Goal: Task Accomplishment & Management: Manage account settings

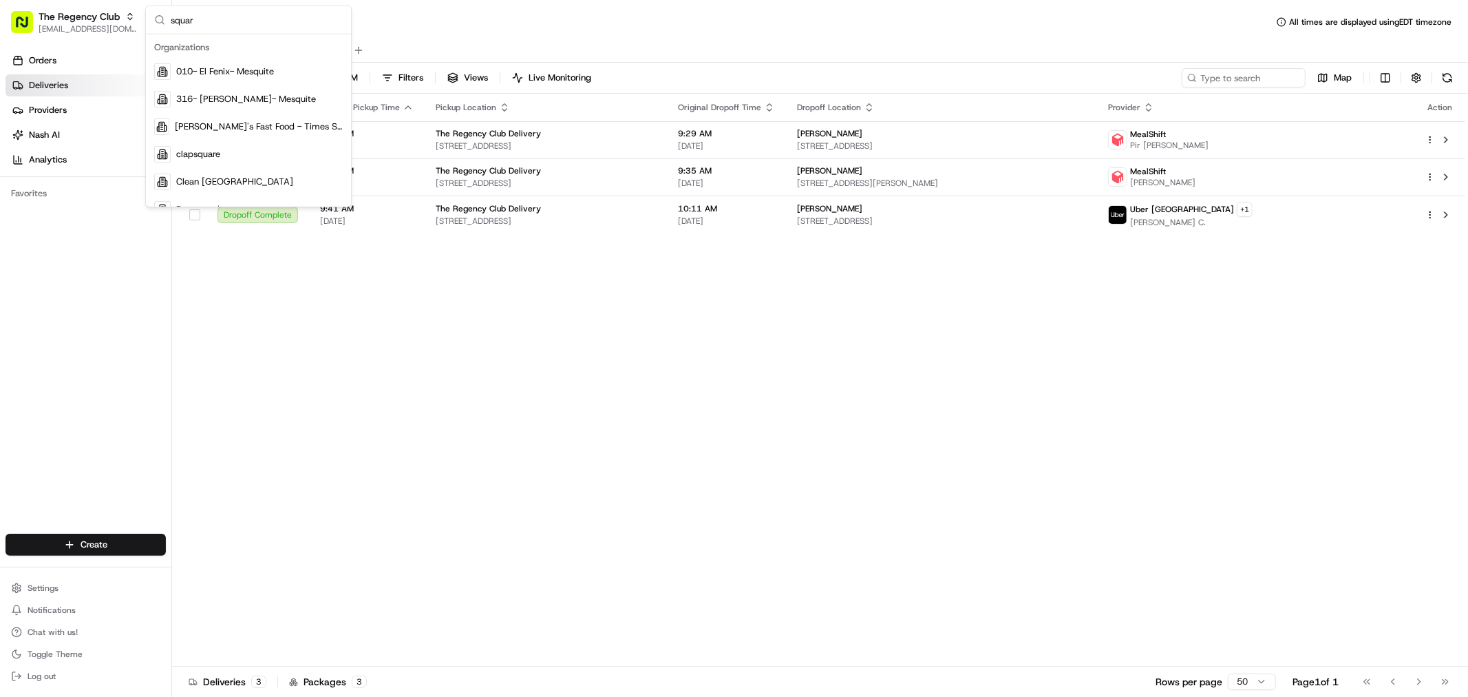
type input "square"
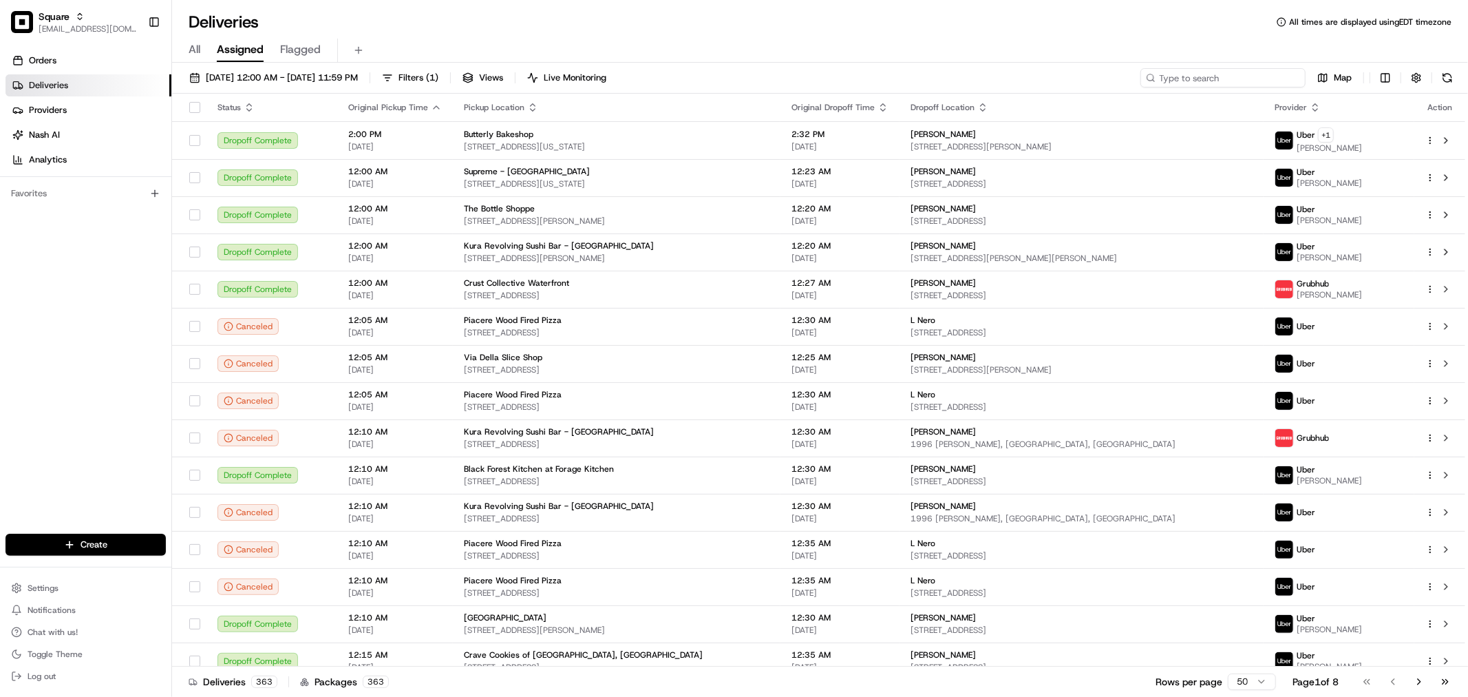
click at [1241, 83] on input at bounding box center [1223, 77] width 165 height 19
paste input "1551082"
type input "1551082"
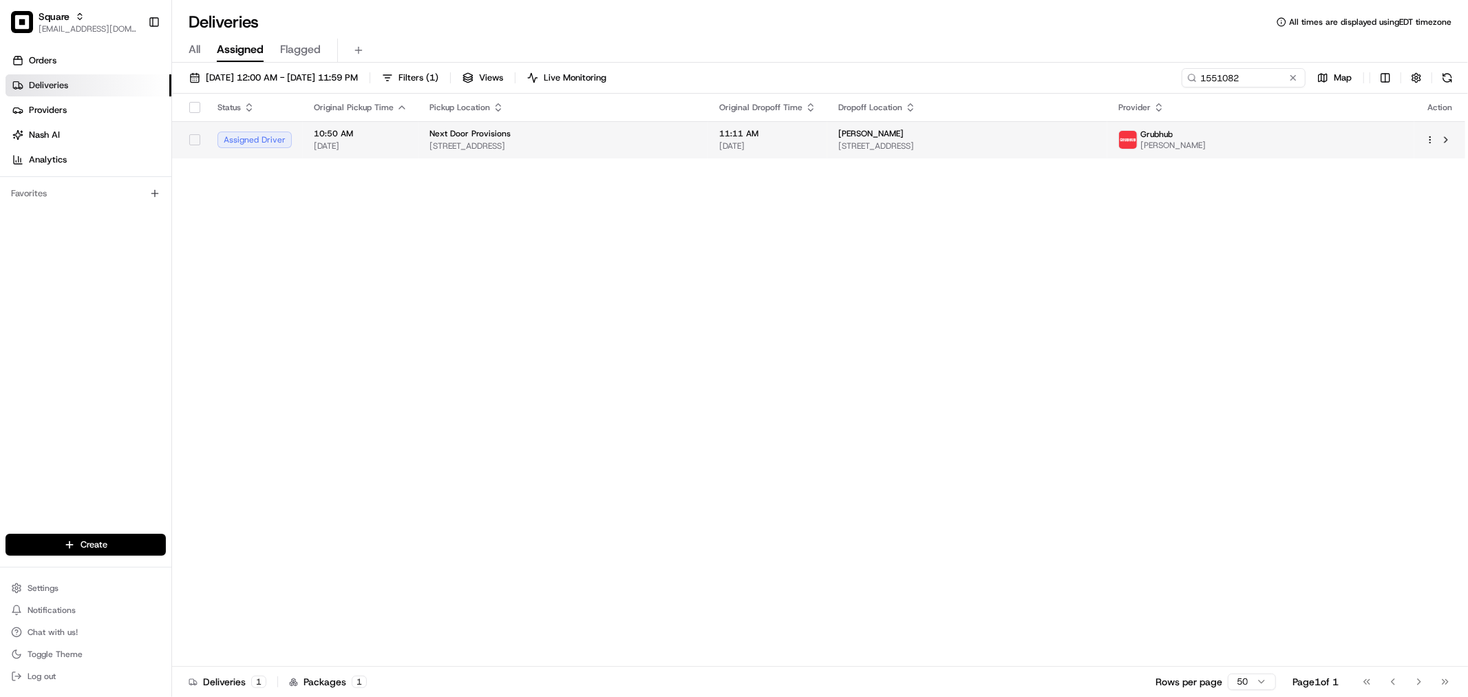
click at [708, 134] on td "Next Door Provisions 146 Yale Ave, Jersey City, NJ 07304, USA" at bounding box center [564, 139] width 290 height 37
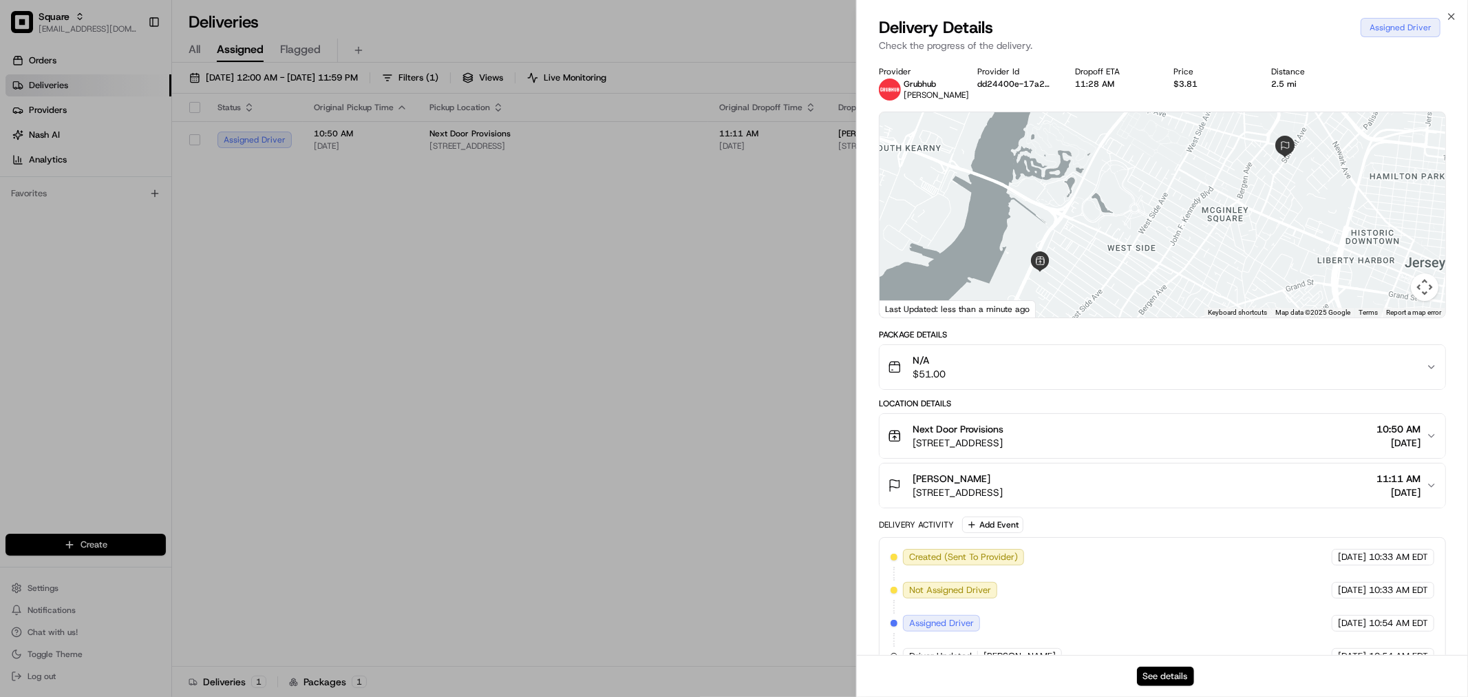
click at [1157, 673] on button "See details" at bounding box center [1165, 675] width 57 height 19
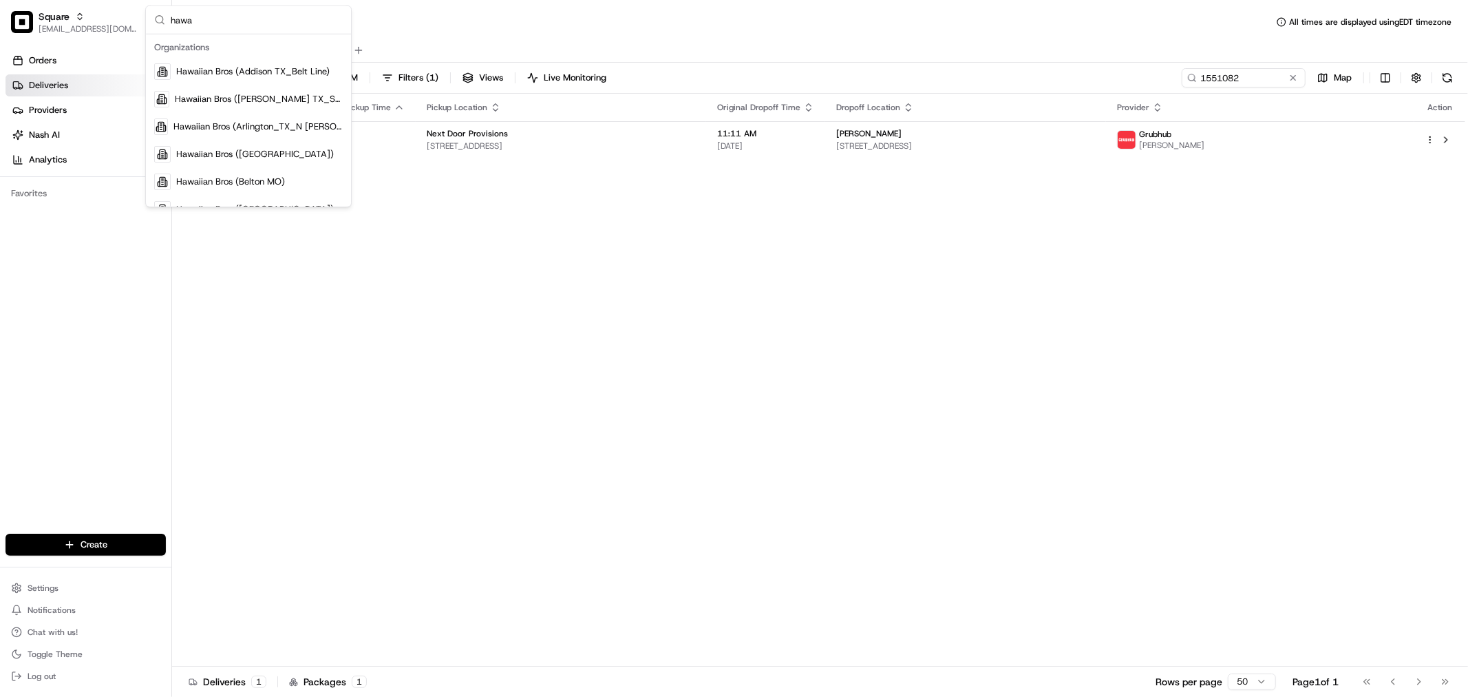
type input "hawa"
click at [282, 187] on div "Hawaiian Bros (Davenport_IA_E 53rd)" at bounding box center [249, 179] width 200 height 28
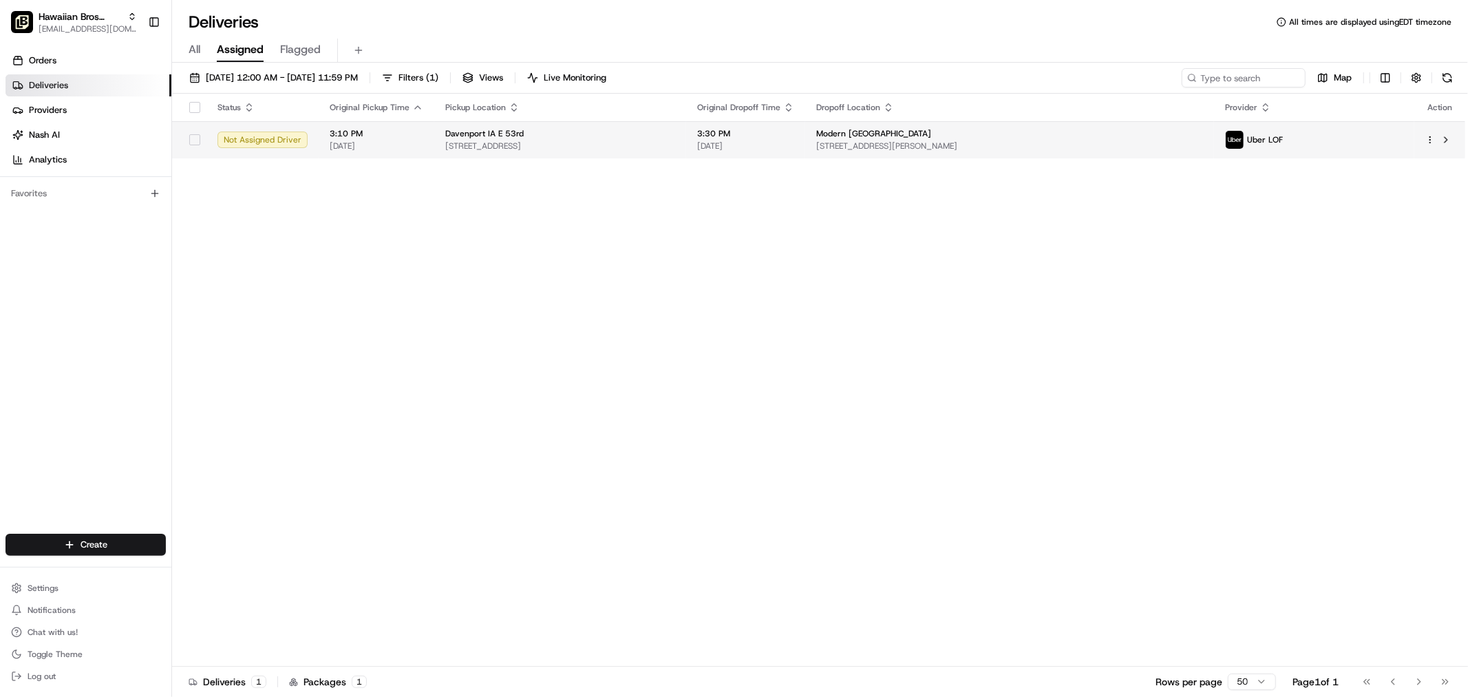
click at [569, 141] on span "[STREET_ADDRESS]" at bounding box center [560, 145] width 230 height 11
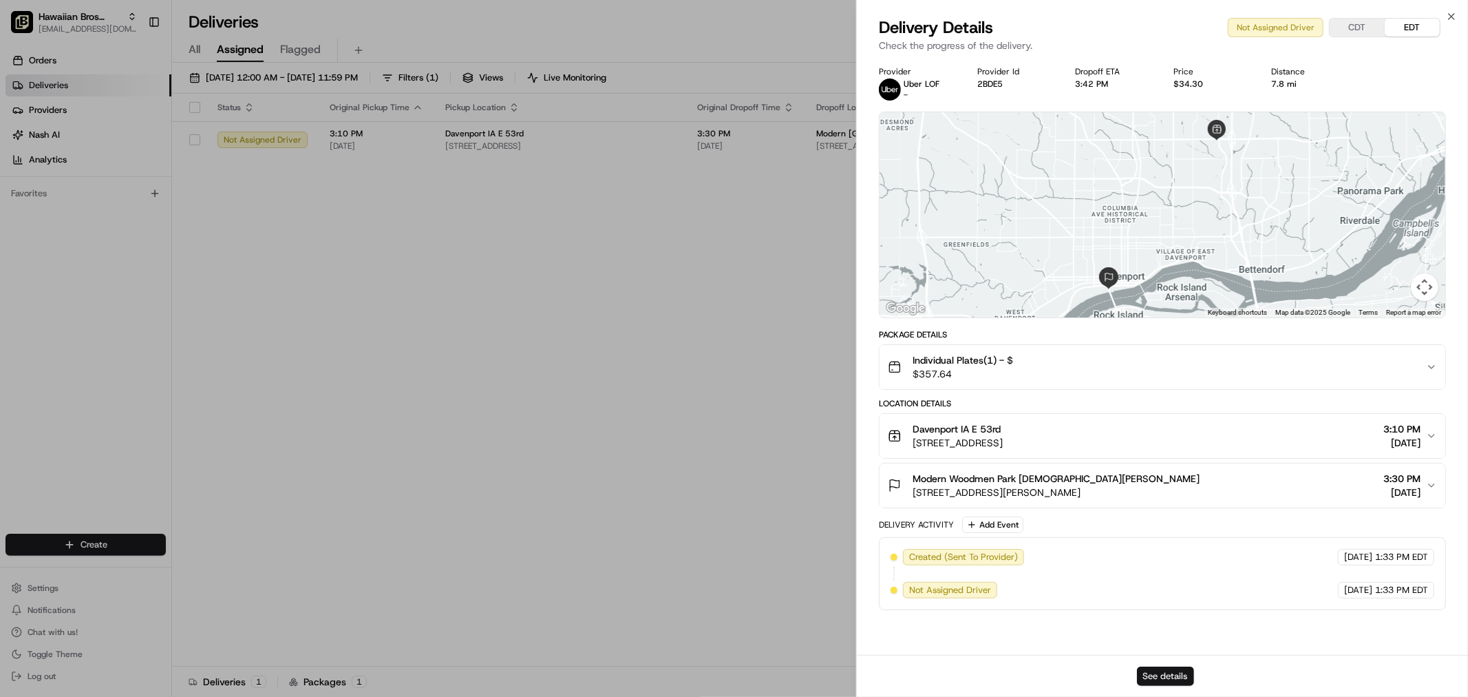
click at [1157, 666] on button "See details" at bounding box center [1165, 675] width 57 height 19
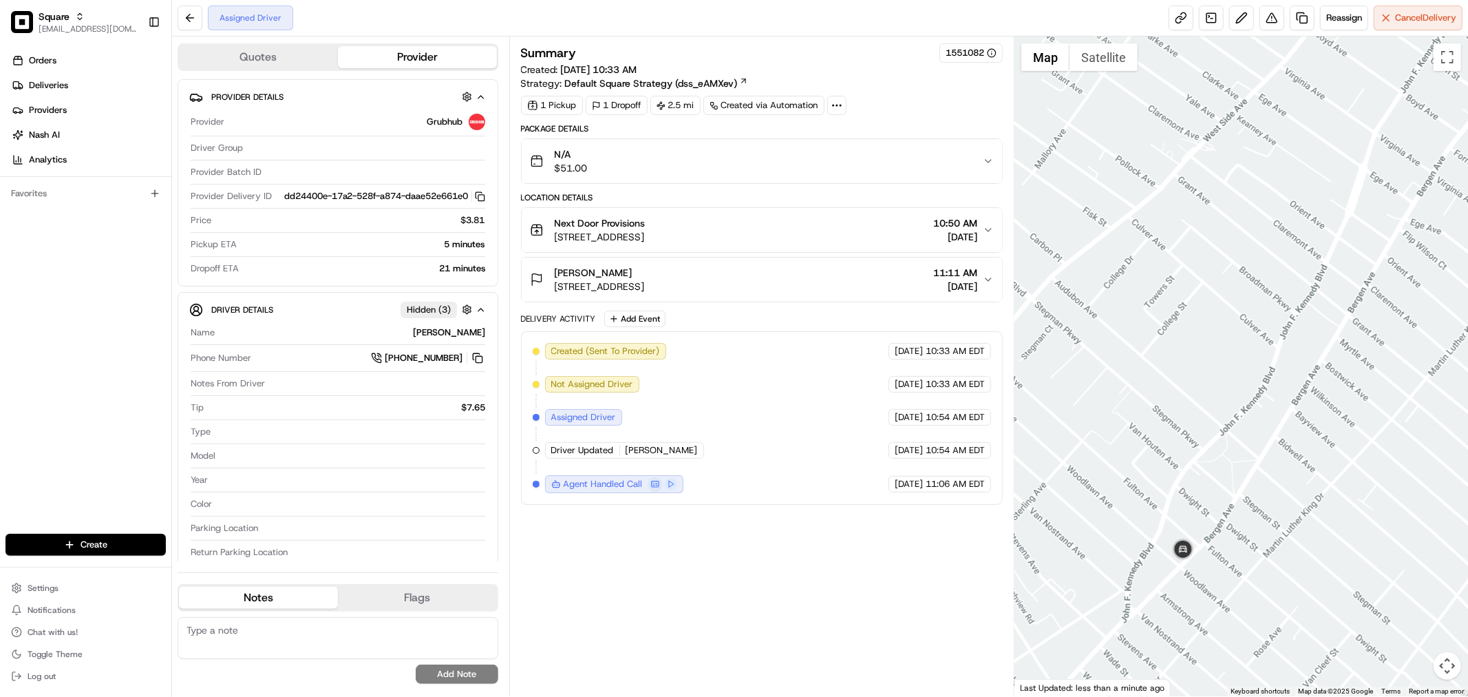
drag, startPoint x: 1152, startPoint y: 579, endPoint x: 1212, endPoint y: 531, distance: 76.9
click at [1212, 531] on div at bounding box center [1242, 366] width 454 height 660
click at [848, 297] on button "Hector R Feliciano 403 Summit Ave #2c, Jersey City, NJ 07306, USA 11:11 AM 08/2…" at bounding box center [762, 279] width 481 height 44
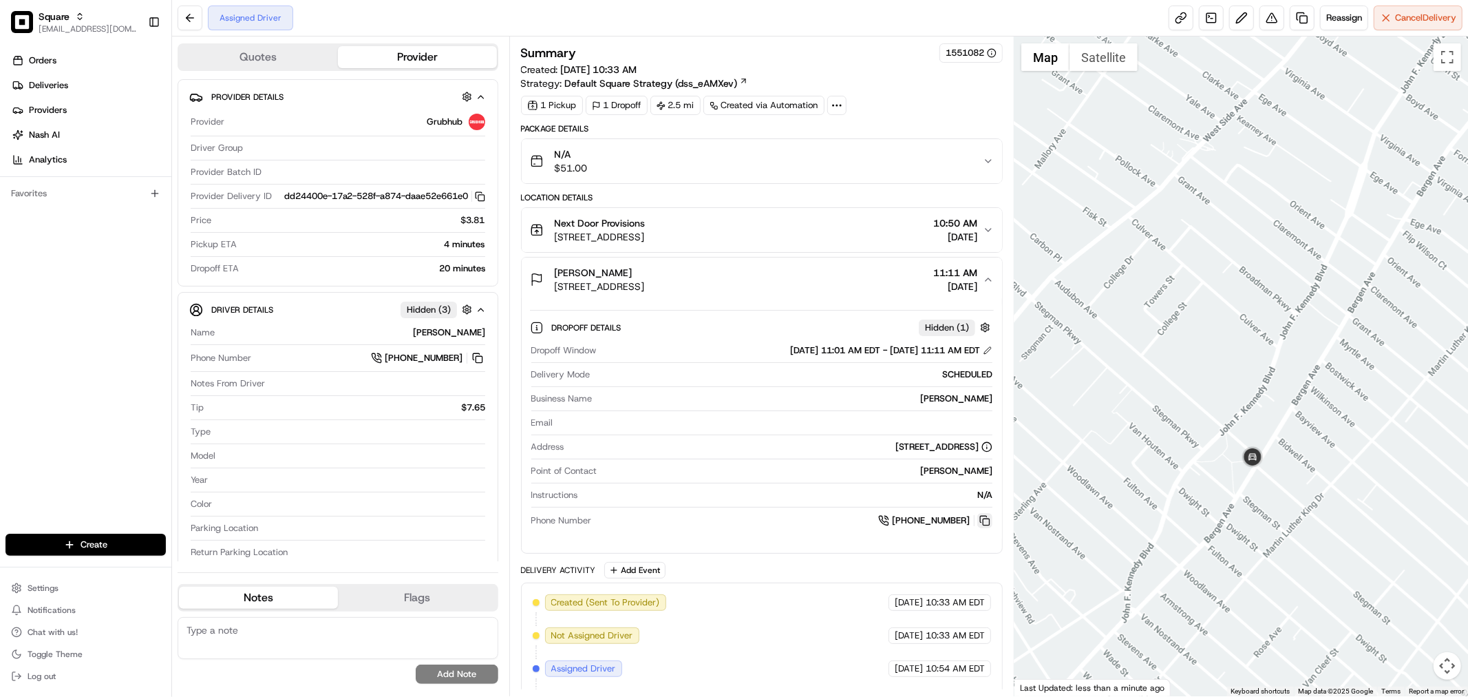
click at [982, 517] on button at bounding box center [985, 520] width 15 height 15
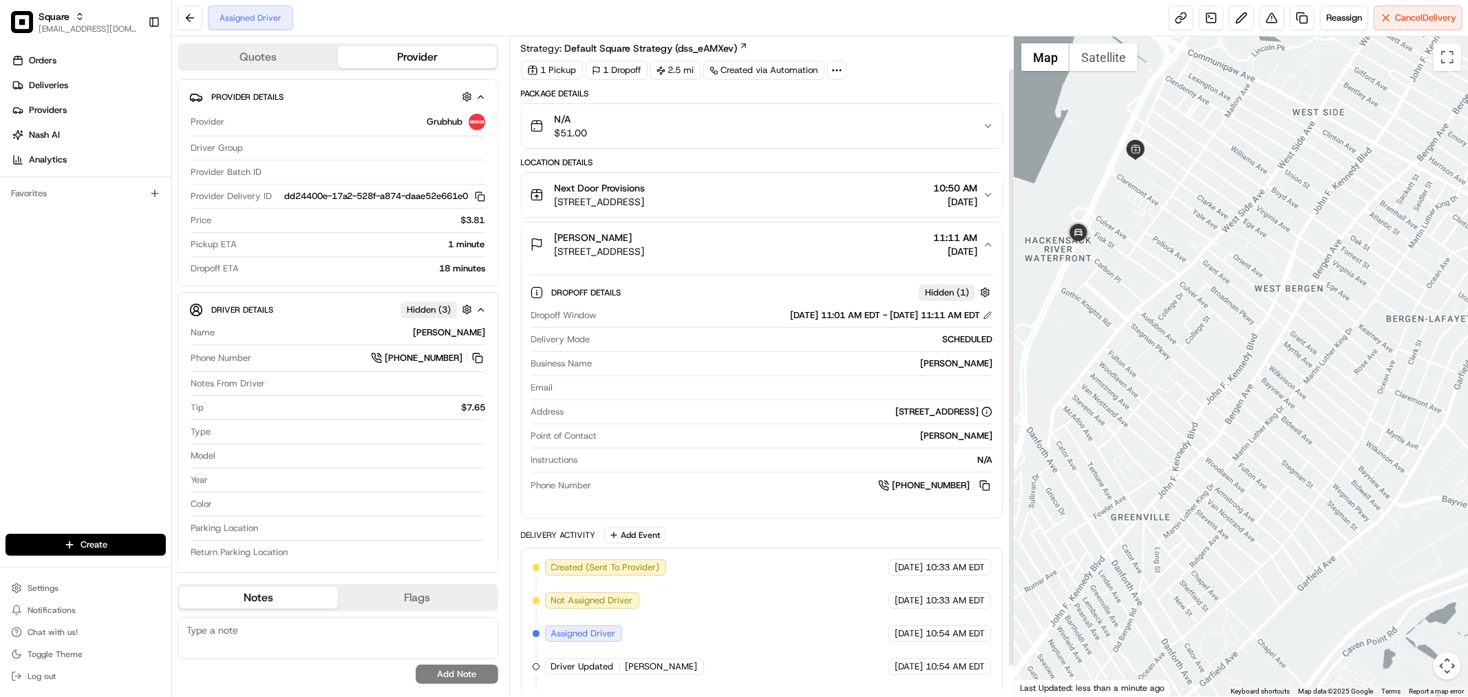
scroll to position [69, 0]
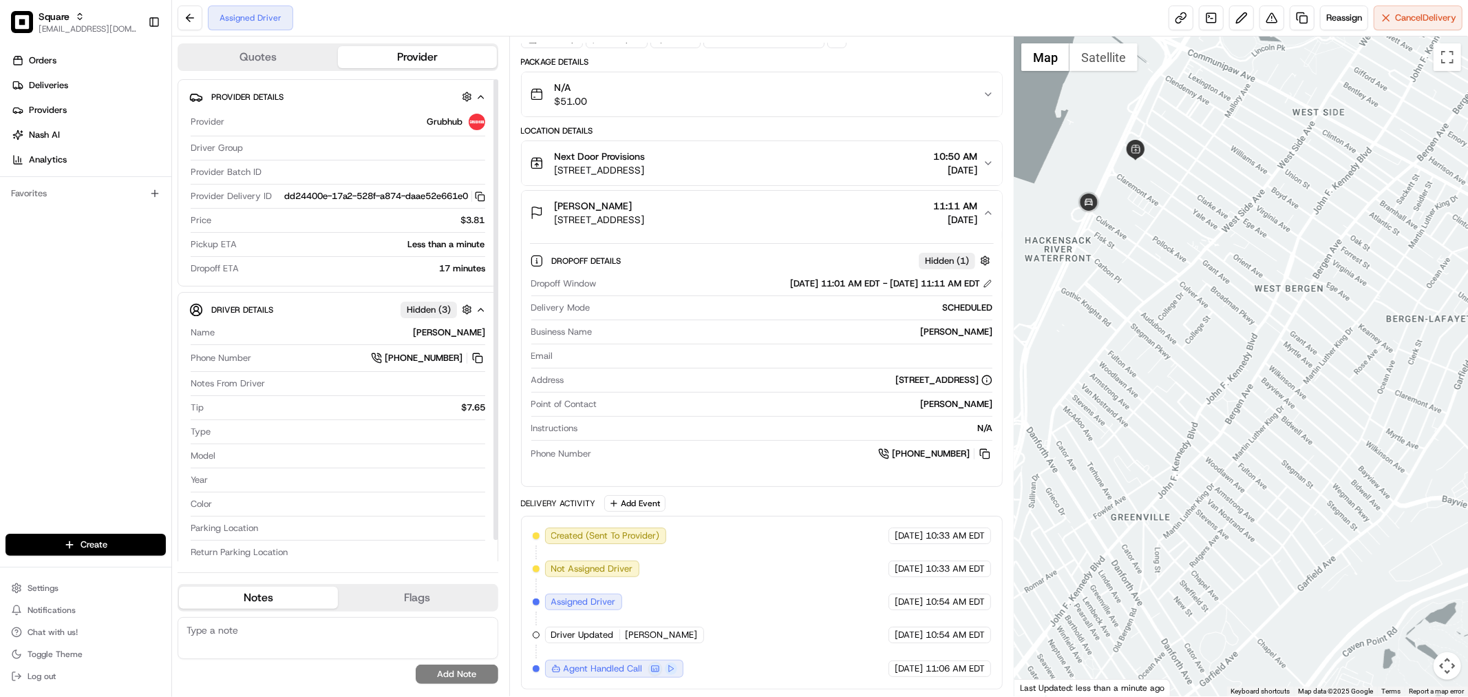
click at [401, 629] on textarea at bounding box center [338, 638] width 321 height 42
paste textarea "Type of Caller : merchant Reason for Call: drivers ETA Concern: The merchant ca…"
type textarea "Type of Caller : merchant Reason for Call: drivers ETA Concern: The merchant ca…"
click at [456, 671] on button "Add Note" at bounding box center [457, 673] width 83 height 19
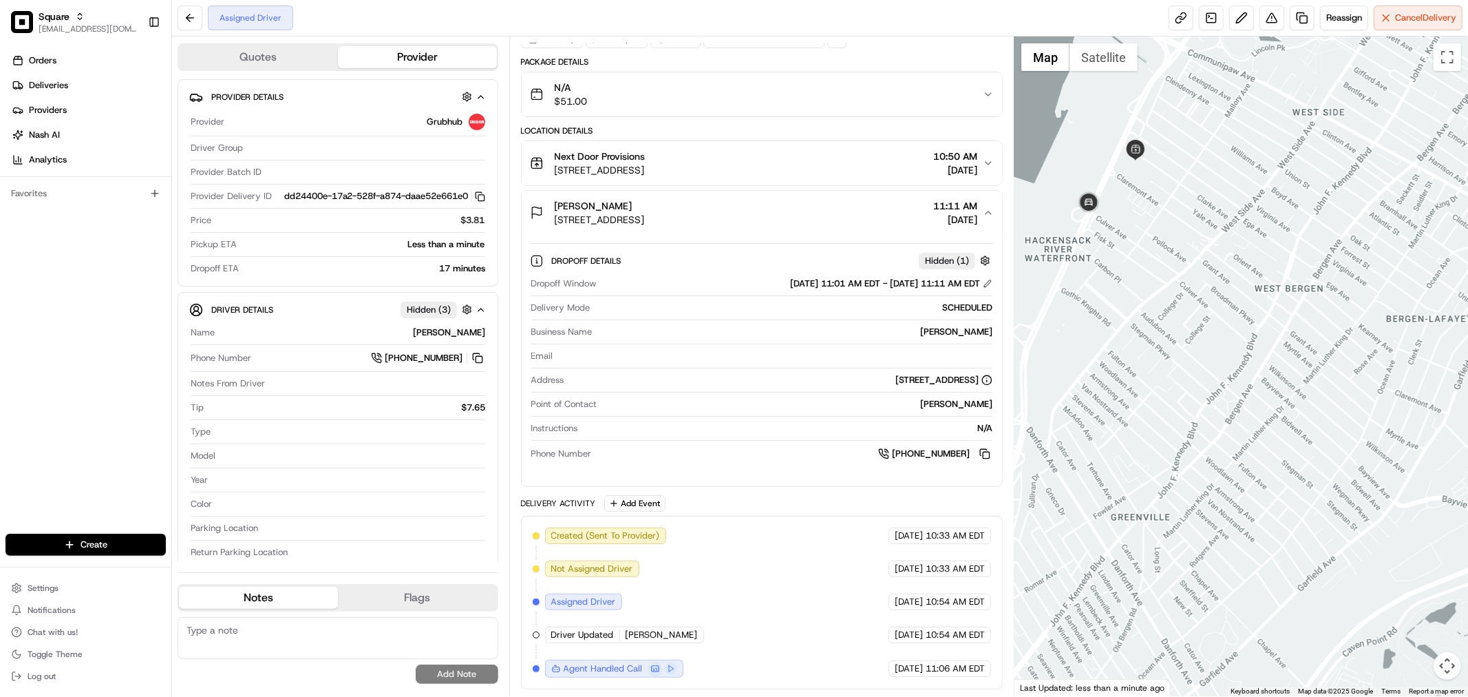
scroll to position [0, 0]
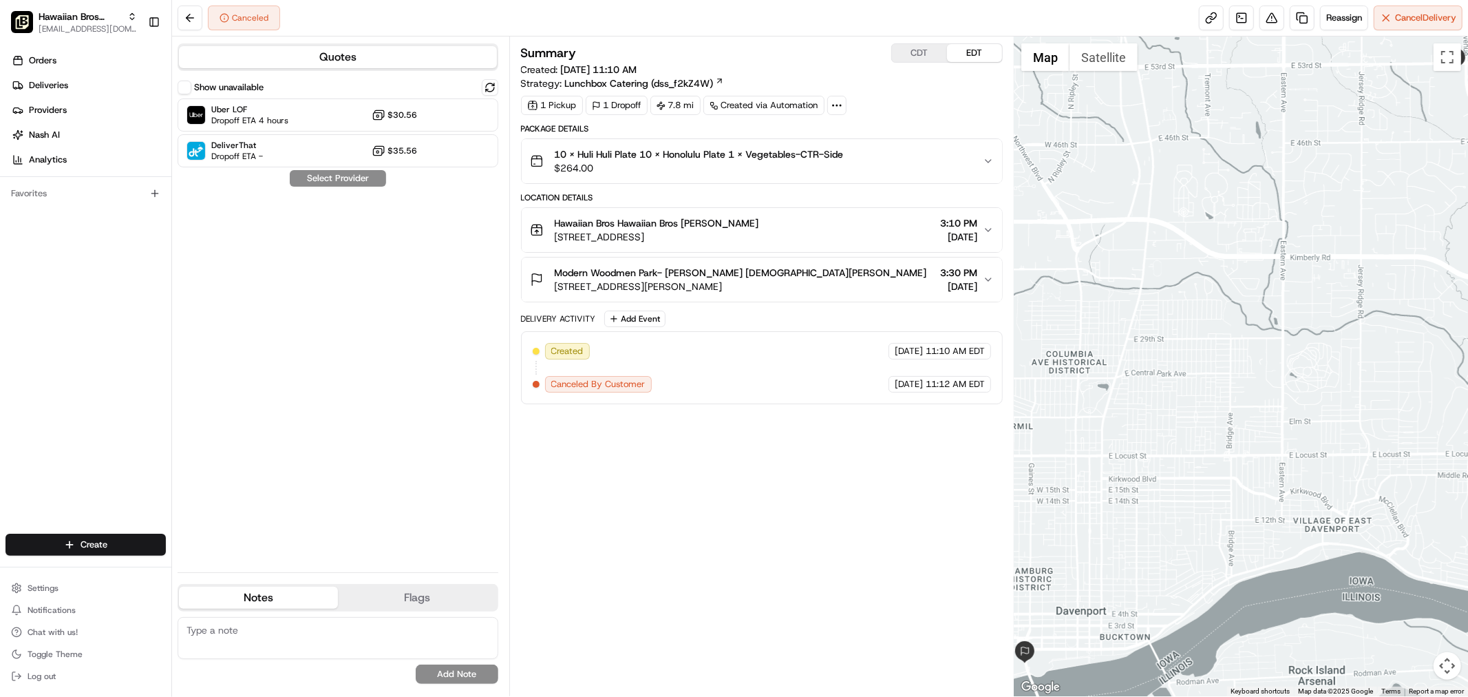
click at [805, 157] on span "10 X Huli Huli Plate 10 X Honolulu Plate 1 X Vegetables-CTR-Side" at bounding box center [699, 154] width 289 height 14
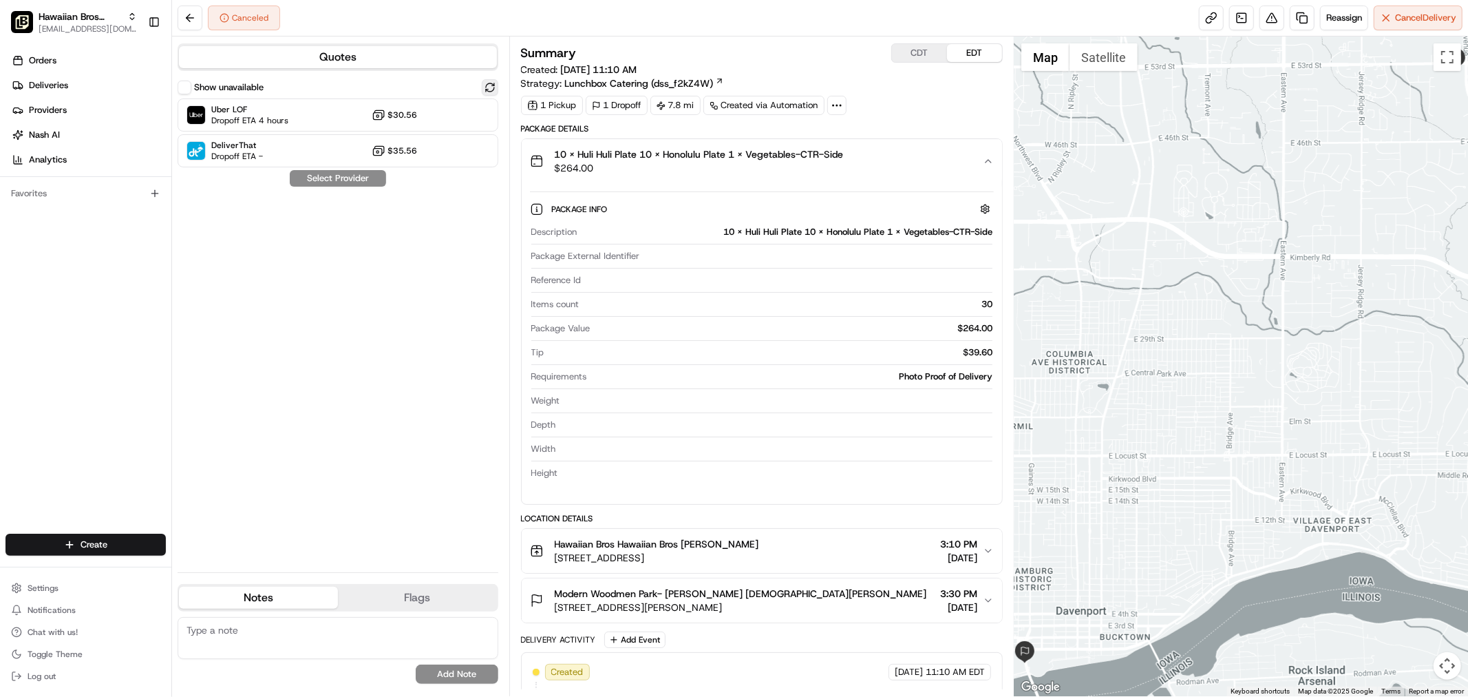
click at [492, 81] on button at bounding box center [490, 87] width 17 height 17
click at [456, 151] on div at bounding box center [456, 151] width 17 height 17
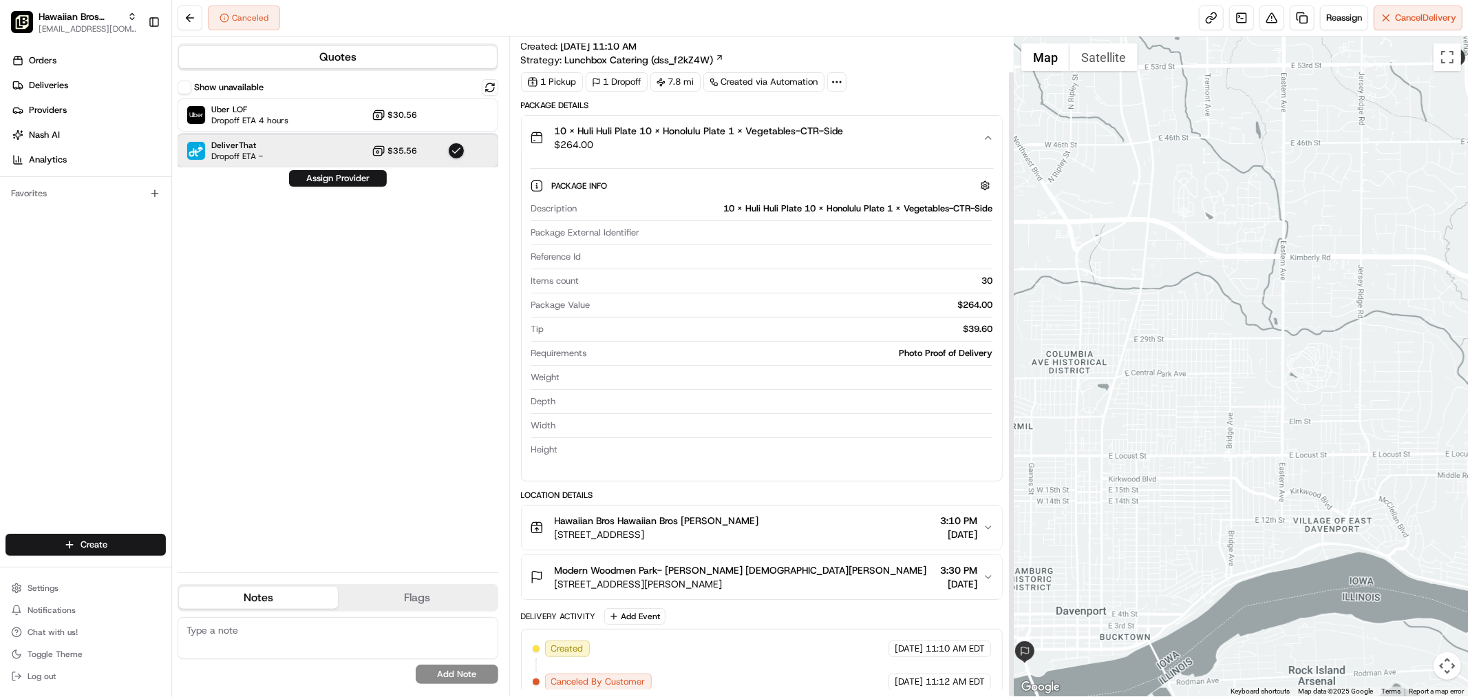
scroll to position [36, 0]
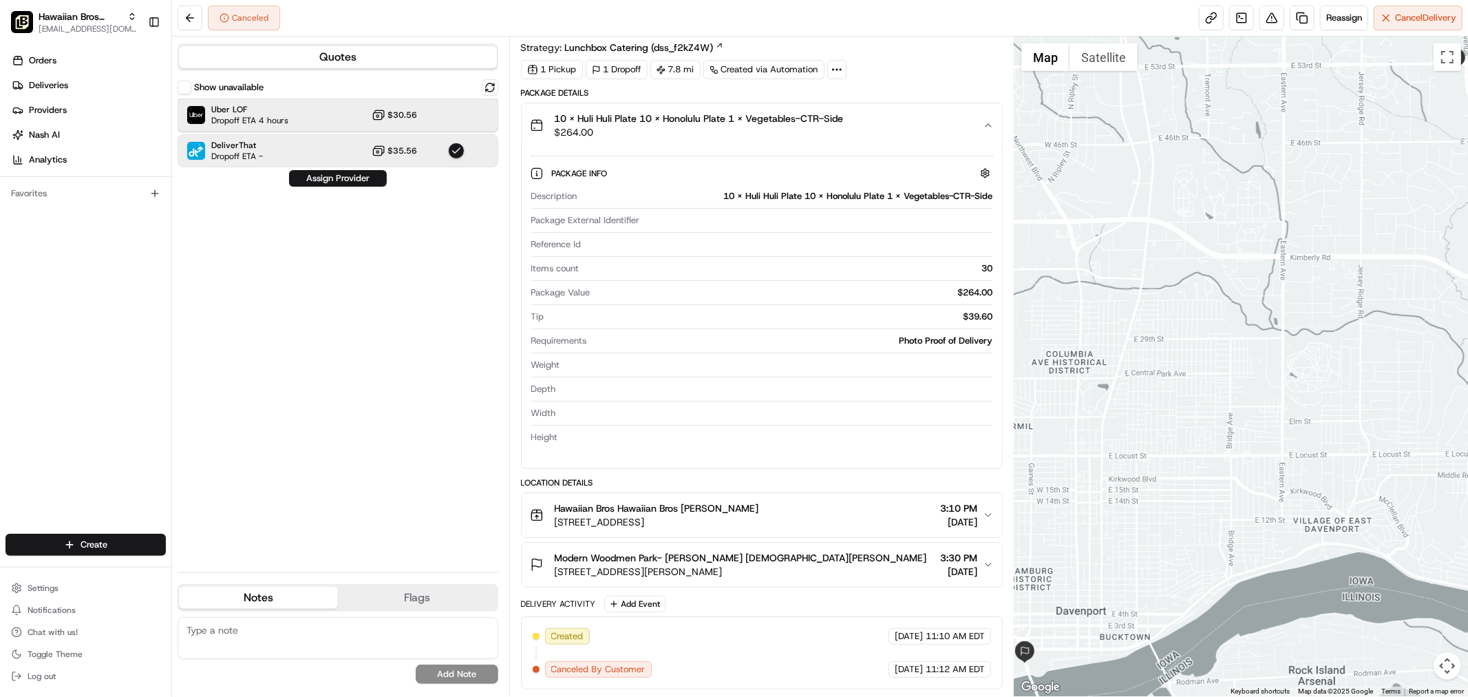
click at [352, 123] on div "Uber LOF Dropoff ETA 4 hours $30.56" at bounding box center [338, 114] width 321 height 33
click at [352, 175] on button "Assign Provider" at bounding box center [338, 178] width 98 height 17
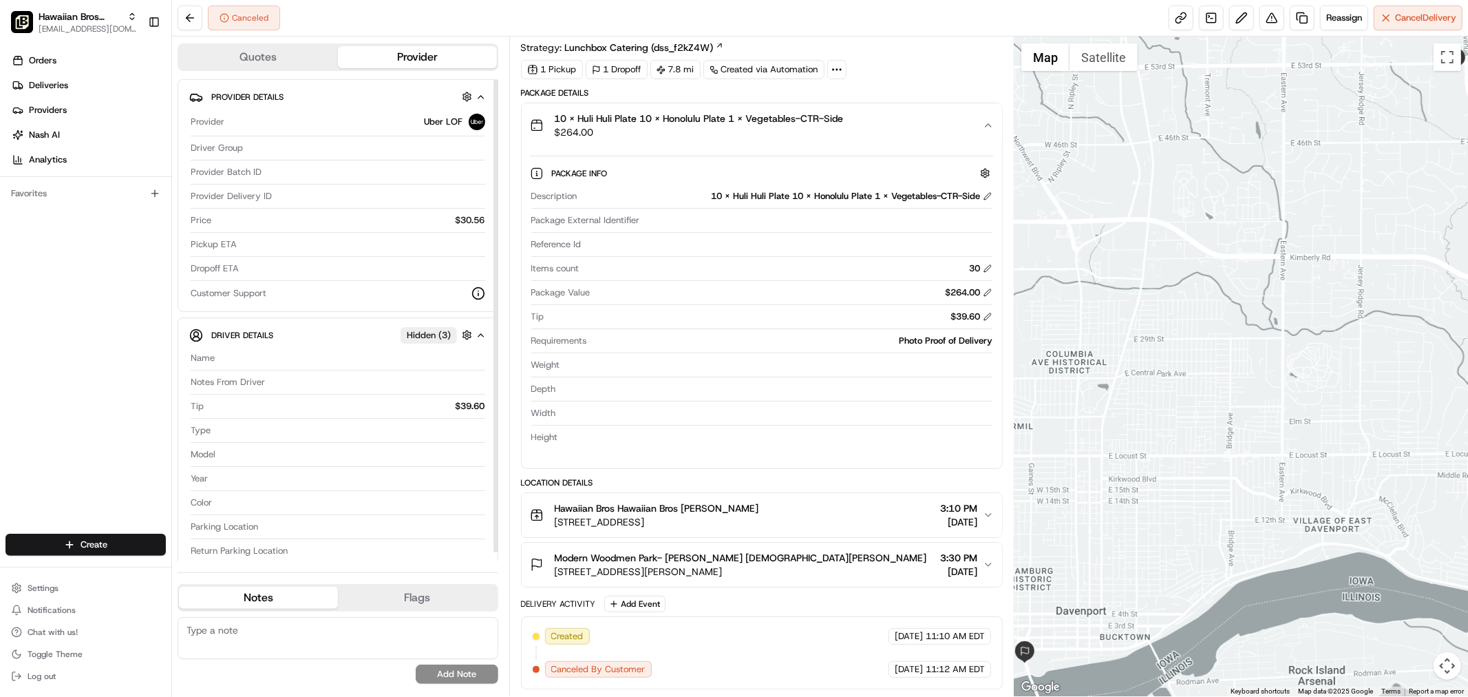
click at [478, 338] on icon "button" at bounding box center [481, 335] width 10 height 11
click at [482, 97] on icon "button" at bounding box center [481, 97] width 10 height 11
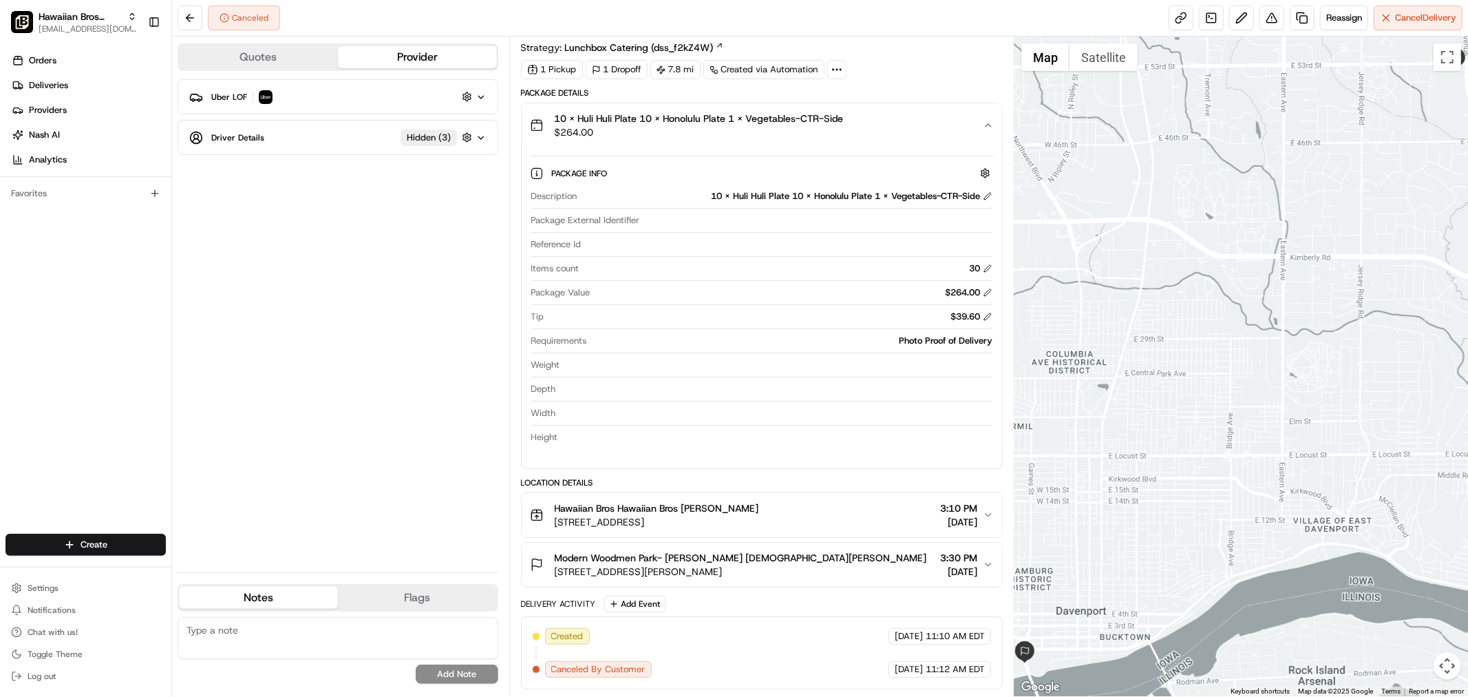
click at [482, 97] on icon "button" at bounding box center [481, 97] width 10 height 11
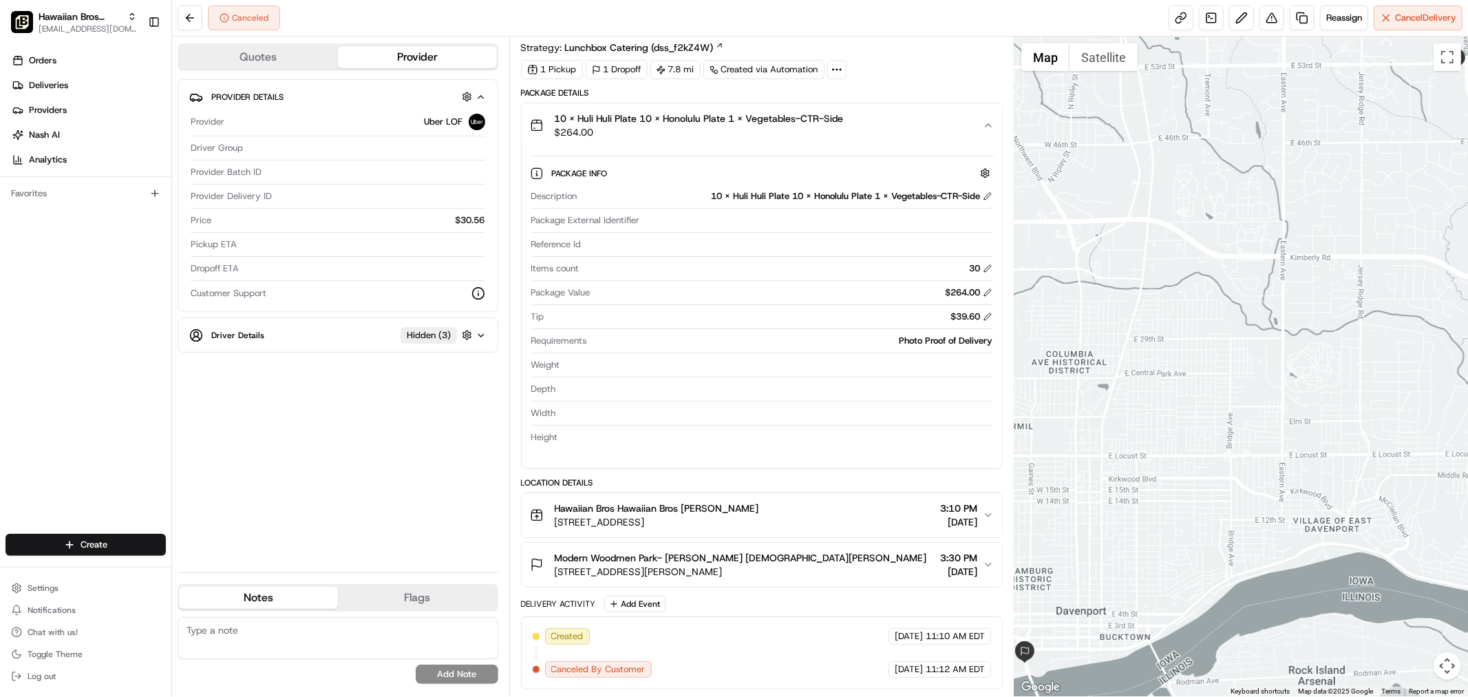
click at [968, 140] on button "10 X Huli Huli Plate 10 X Honolulu Plate 1 X Vegetables-CTR-Side $264.00" at bounding box center [762, 125] width 481 height 44
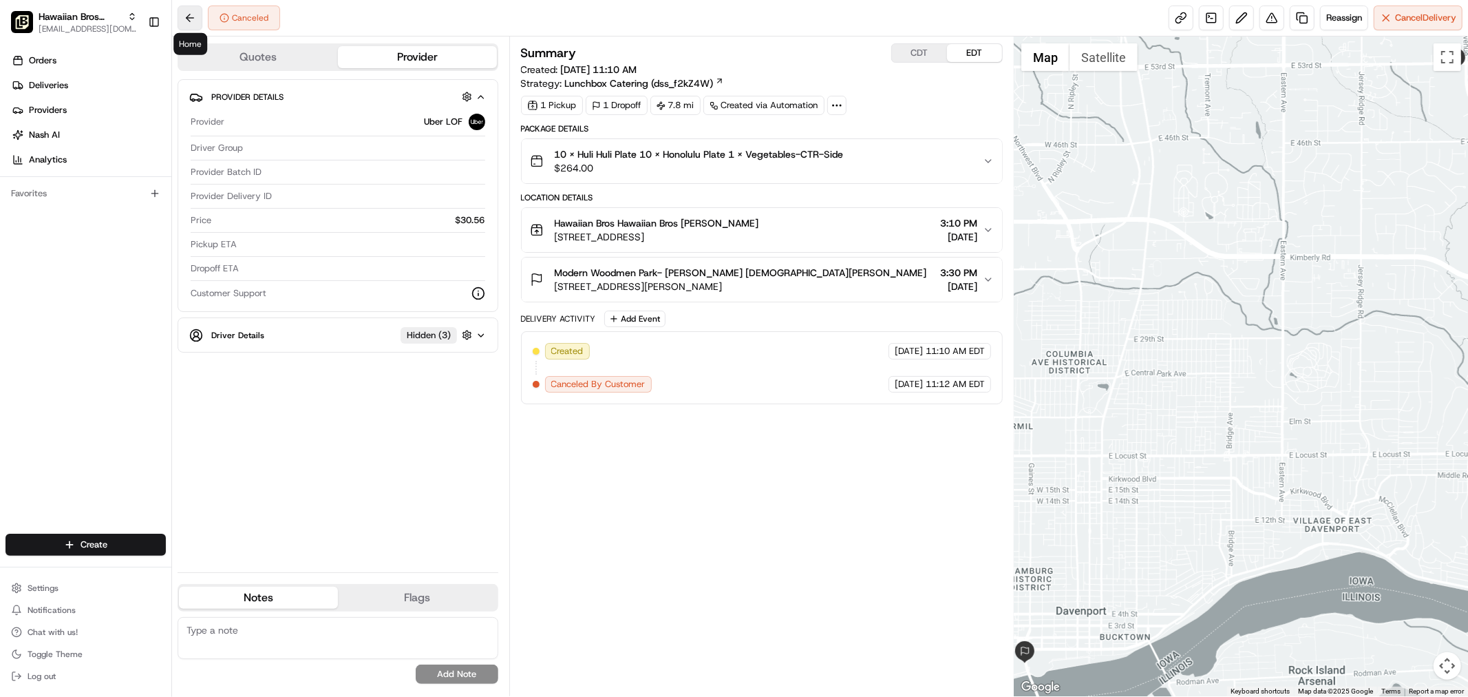
click at [191, 12] on button at bounding box center [190, 18] width 25 height 25
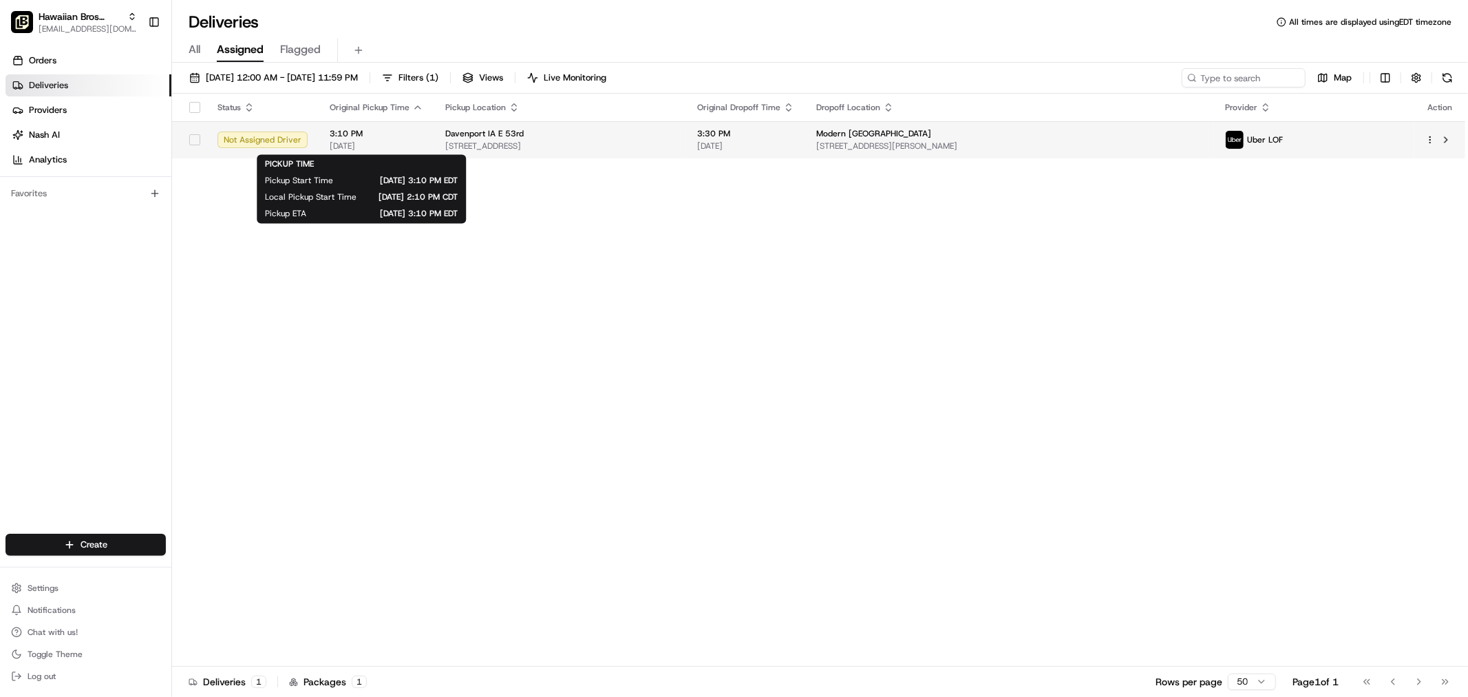
click at [330, 139] on span "3:10 PM" at bounding box center [377, 133] width 94 height 11
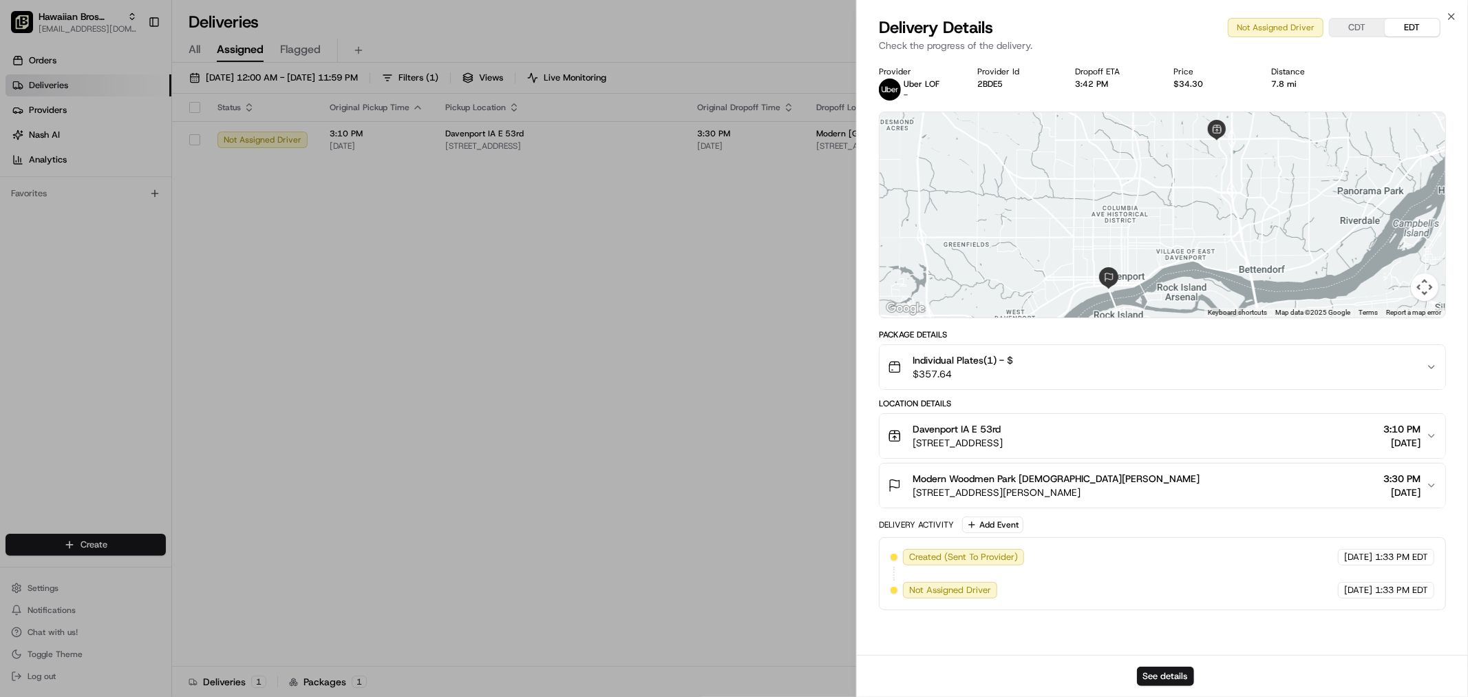
click at [1166, 664] on div "See details" at bounding box center [1162, 676] width 611 height 42
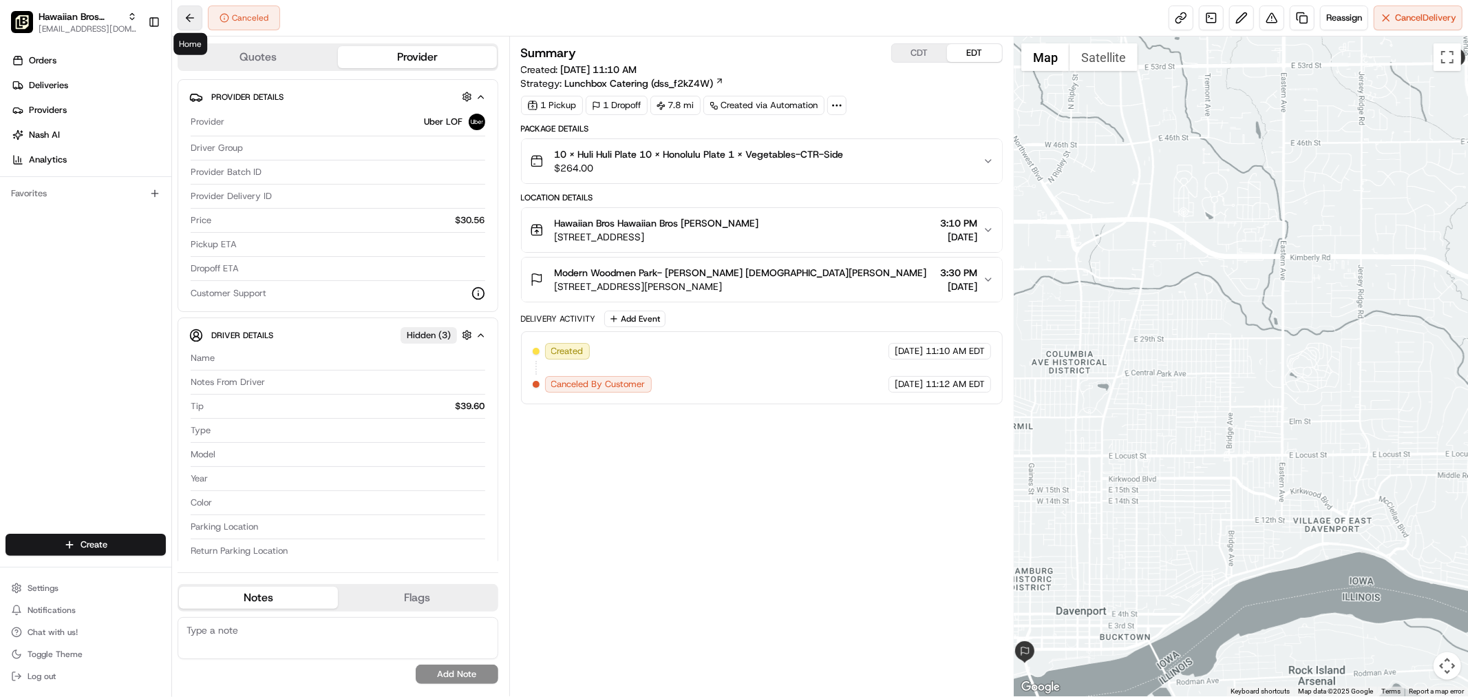
click at [200, 24] on button at bounding box center [190, 18] width 25 height 25
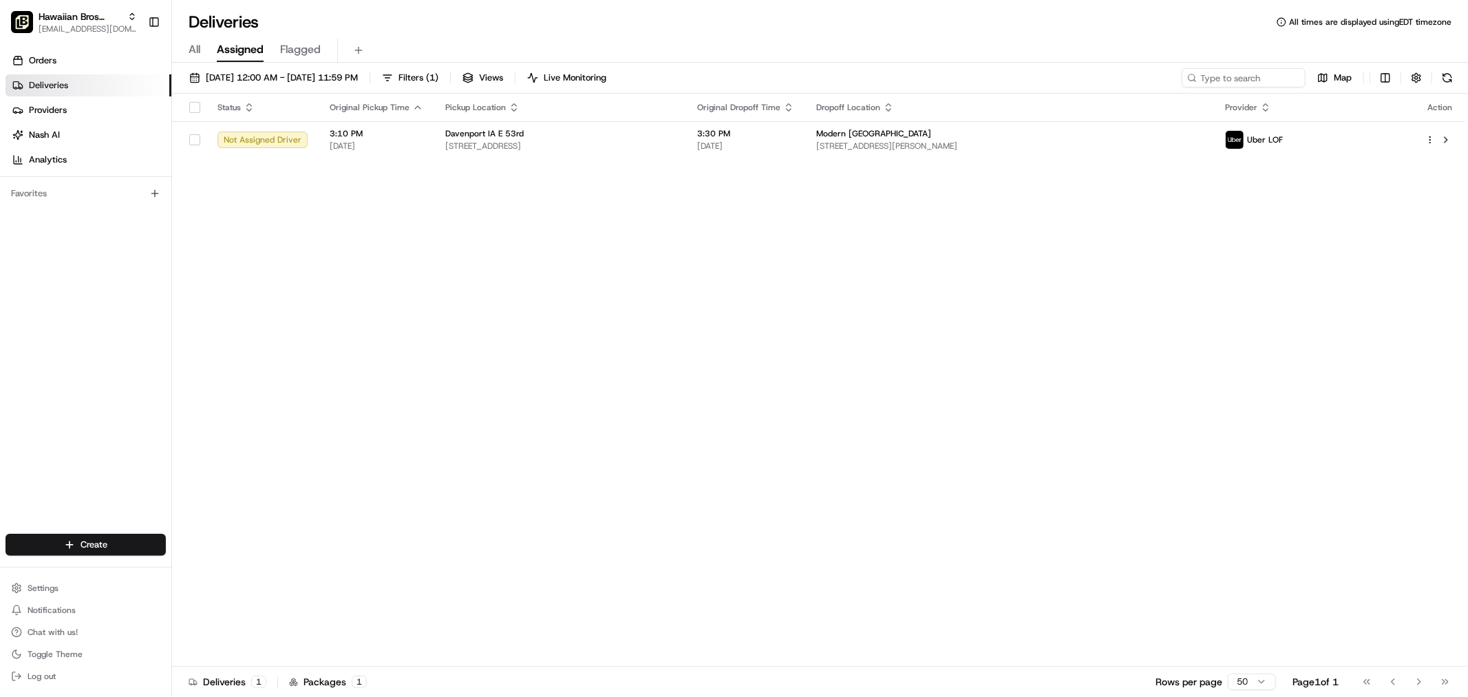
click at [189, 50] on span "All" at bounding box center [195, 49] width 12 height 17
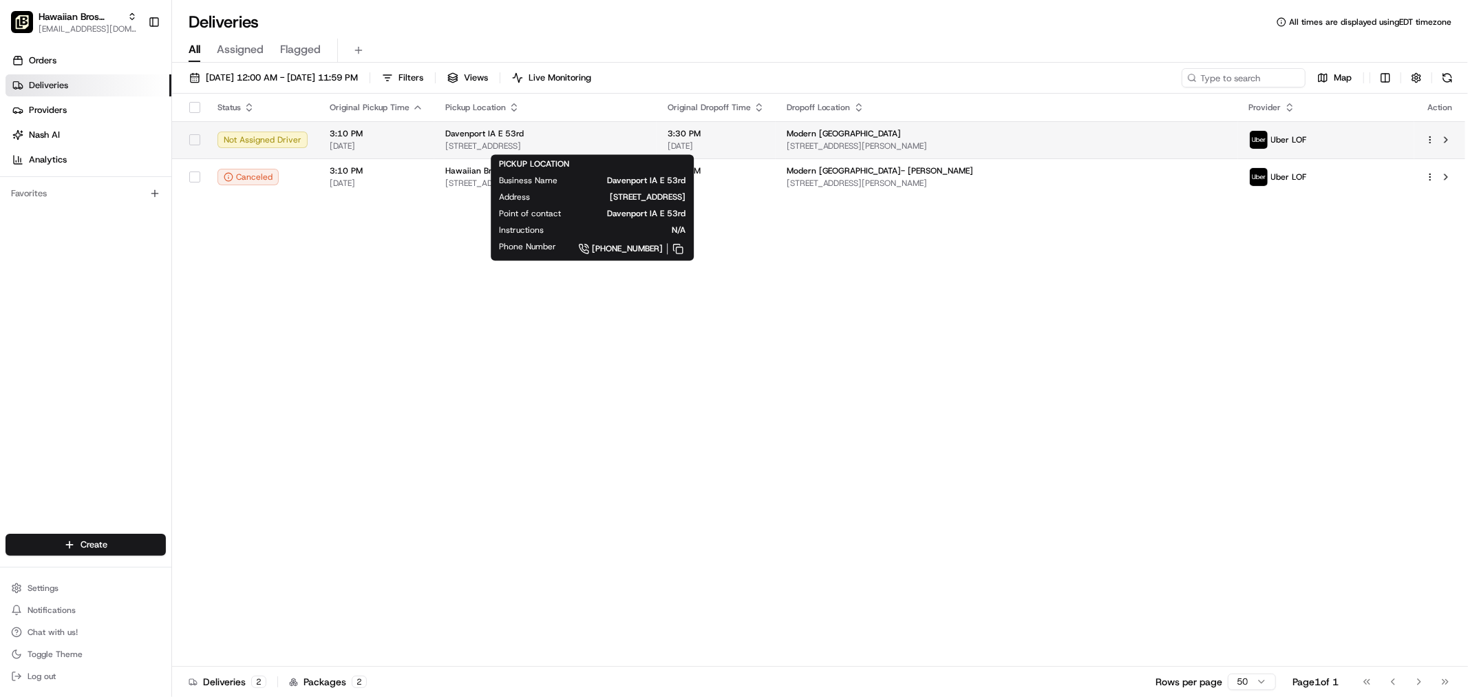
click at [646, 133] on div "Davenport IA E 53rd" at bounding box center [545, 133] width 200 height 11
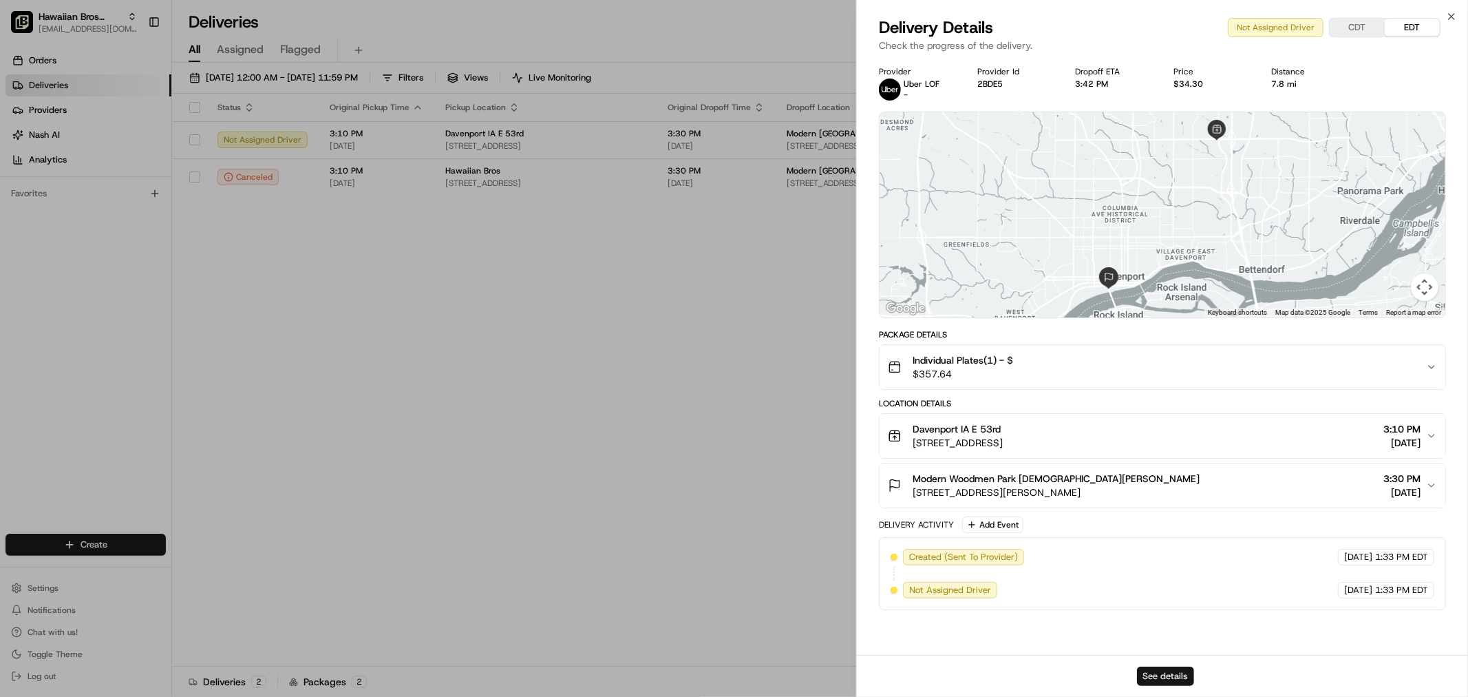
click at [1159, 672] on button "See details" at bounding box center [1165, 675] width 57 height 19
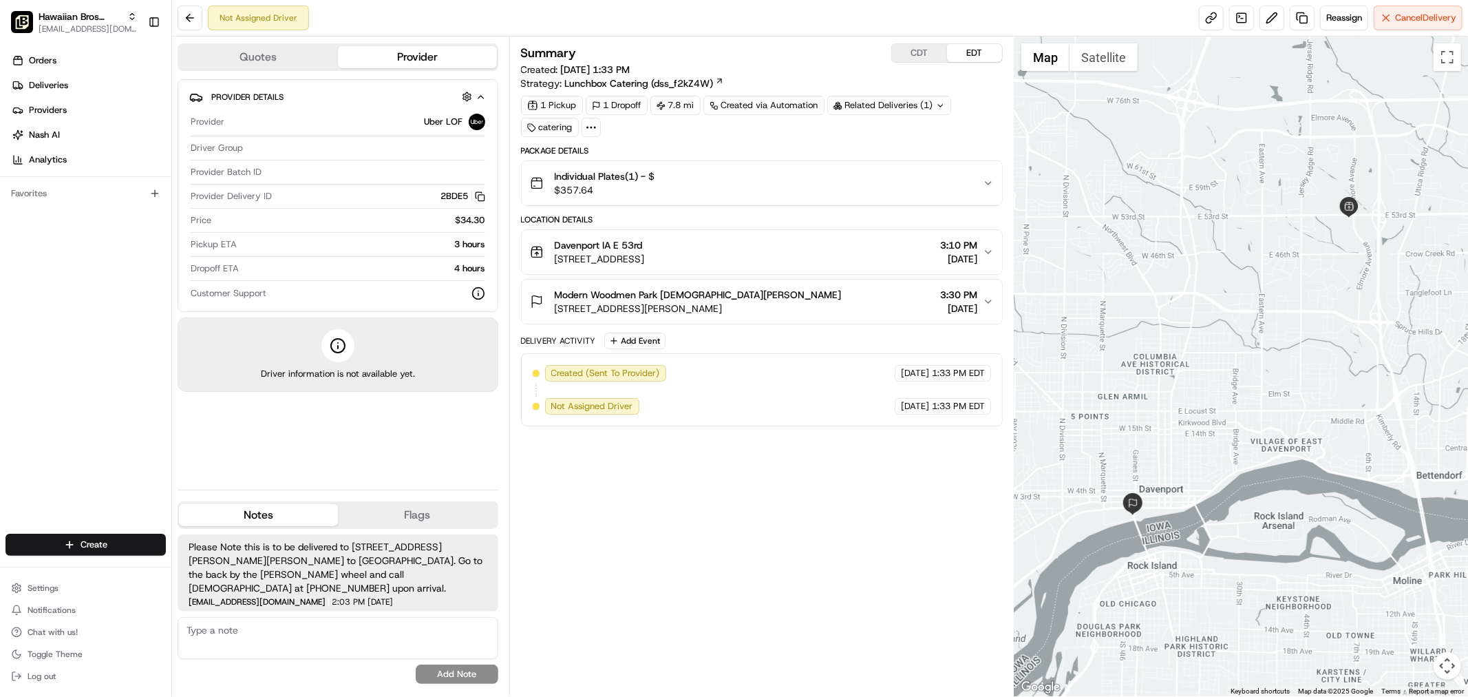
click at [878, 182] on div "Individual Plates(1) - $ $357.64" at bounding box center [756, 183] width 453 height 28
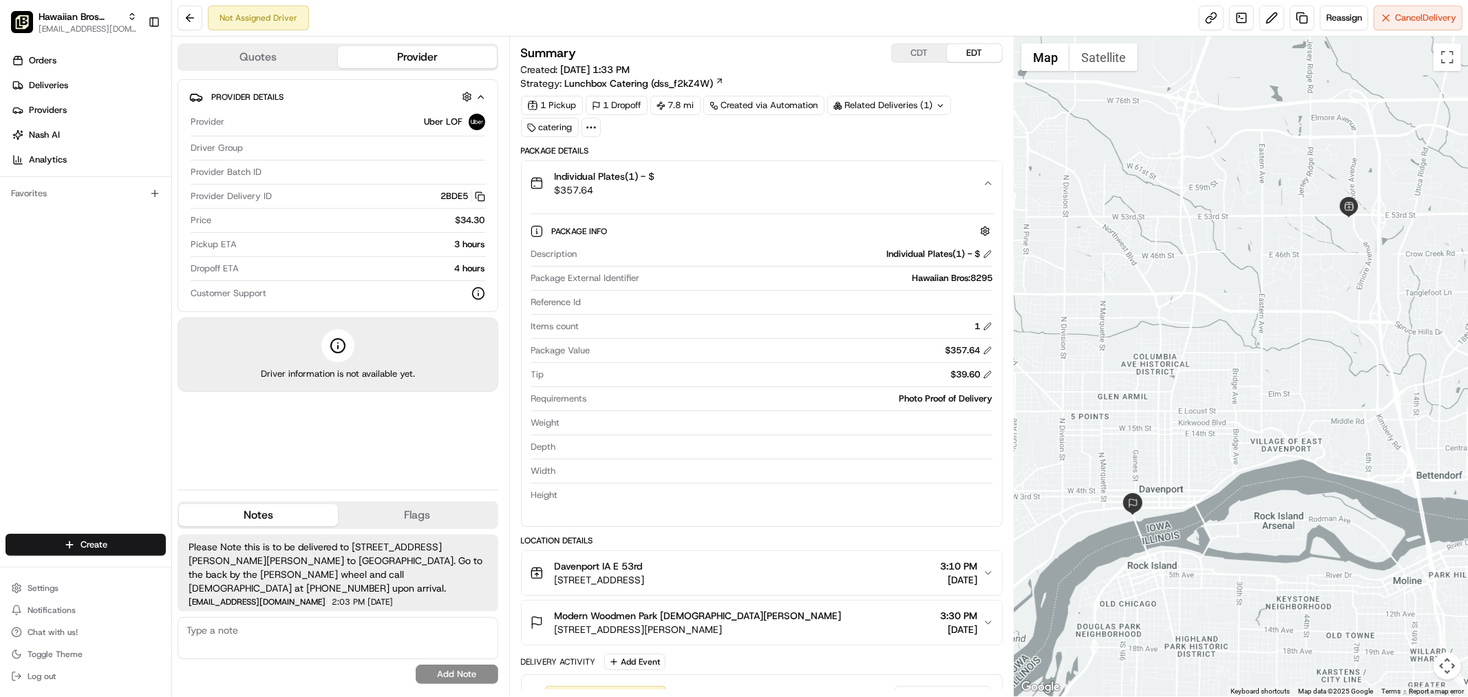
click at [878, 182] on div "Individual Plates(1) - $ $357.64" at bounding box center [756, 183] width 453 height 28
